Goal: Transaction & Acquisition: Download file/media

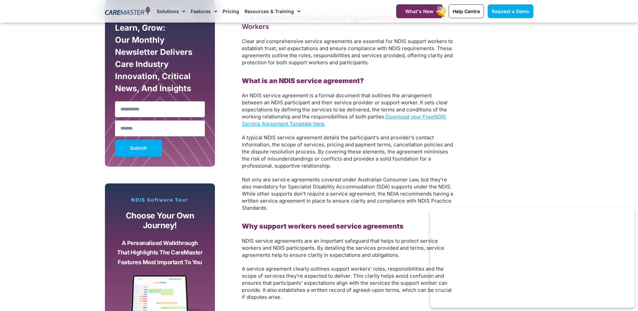
scroll to position [303, 0]
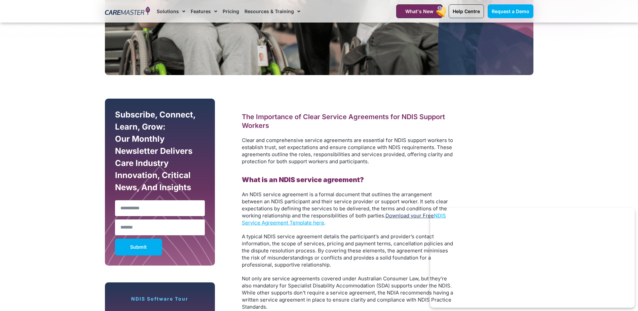
click at [405, 217] on link "Download your Free" at bounding box center [410, 215] width 48 height 6
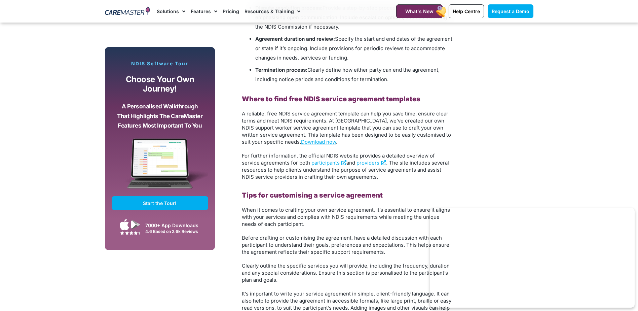
scroll to position [908, 0]
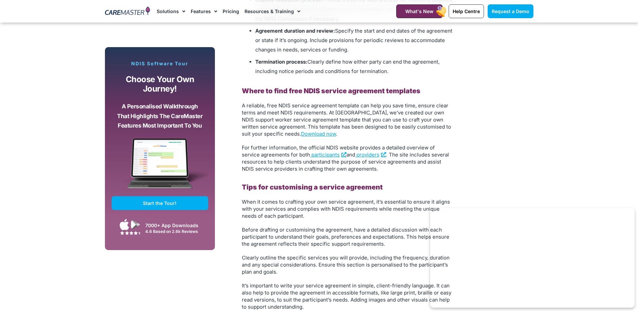
drag, startPoint x: 307, startPoint y: 134, endPoint x: 283, endPoint y: 212, distance: 81.0
click at [283, 212] on span "When it comes to crafting your own service agreement, it’s essential to ensure …" at bounding box center [346, 209] width 208 height 21
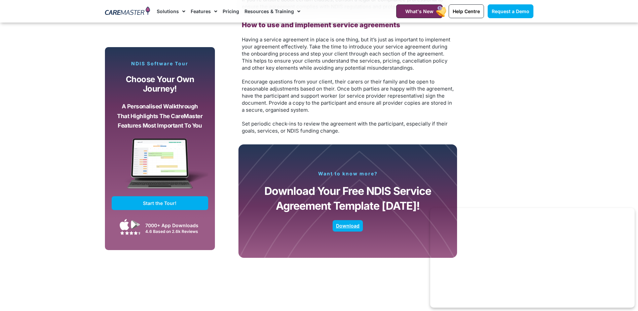
scroll to position [1245, 0]
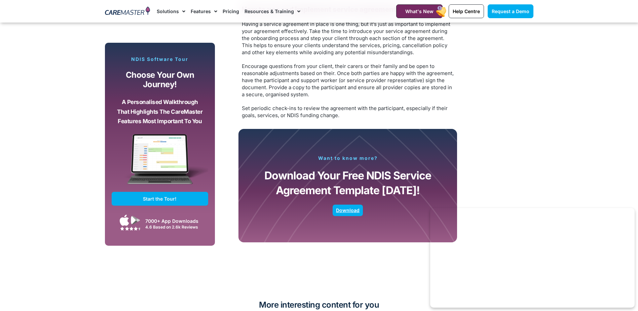
click at [351, 210] on span "Download" at bounding box center [348, 210] width 24 height 3
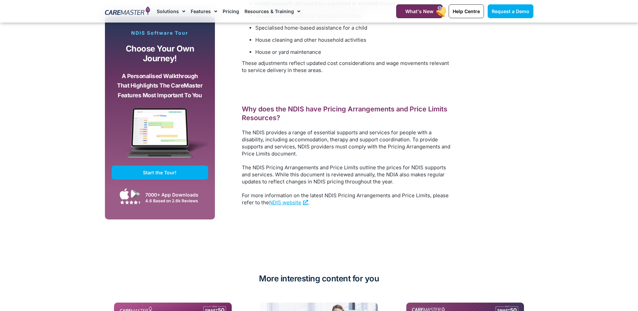
scroll to position [1413, 0]
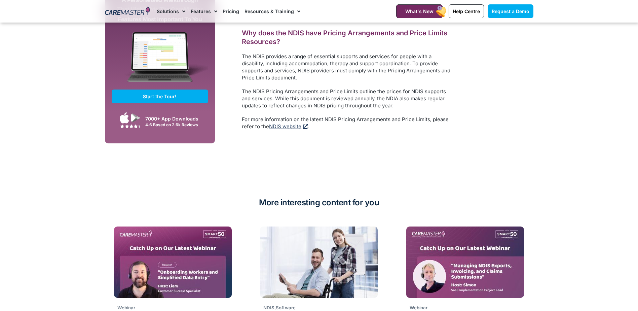
click at [283, 123] on link "NDIS website" at bounding box center [288, 126] width 39 height 6
